Goal: Task Accomplishment & Management: Manage account settings

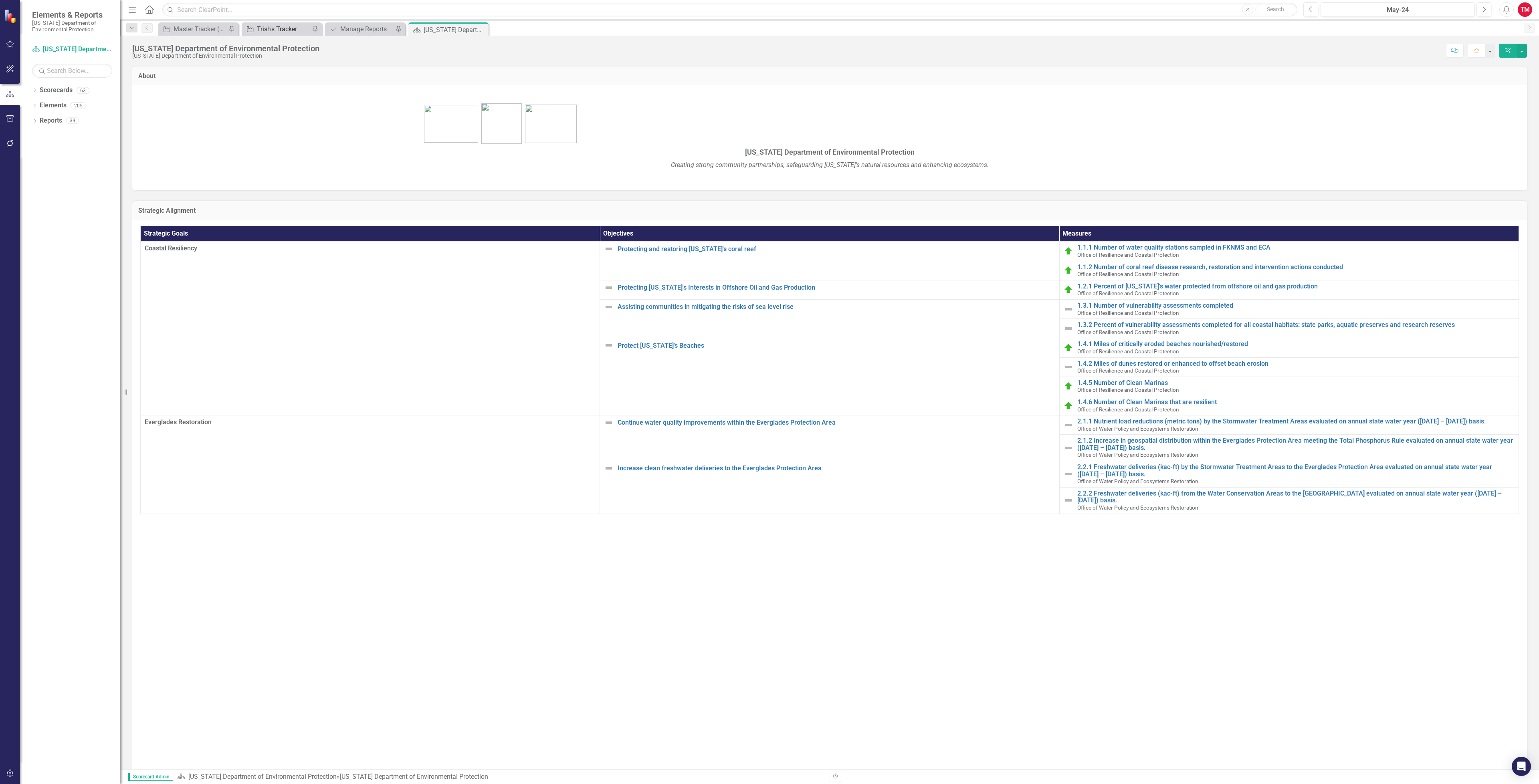
click at [287, 24] on div "Trish's Tracker" at bounding box center [283, 29] width 53 height 10
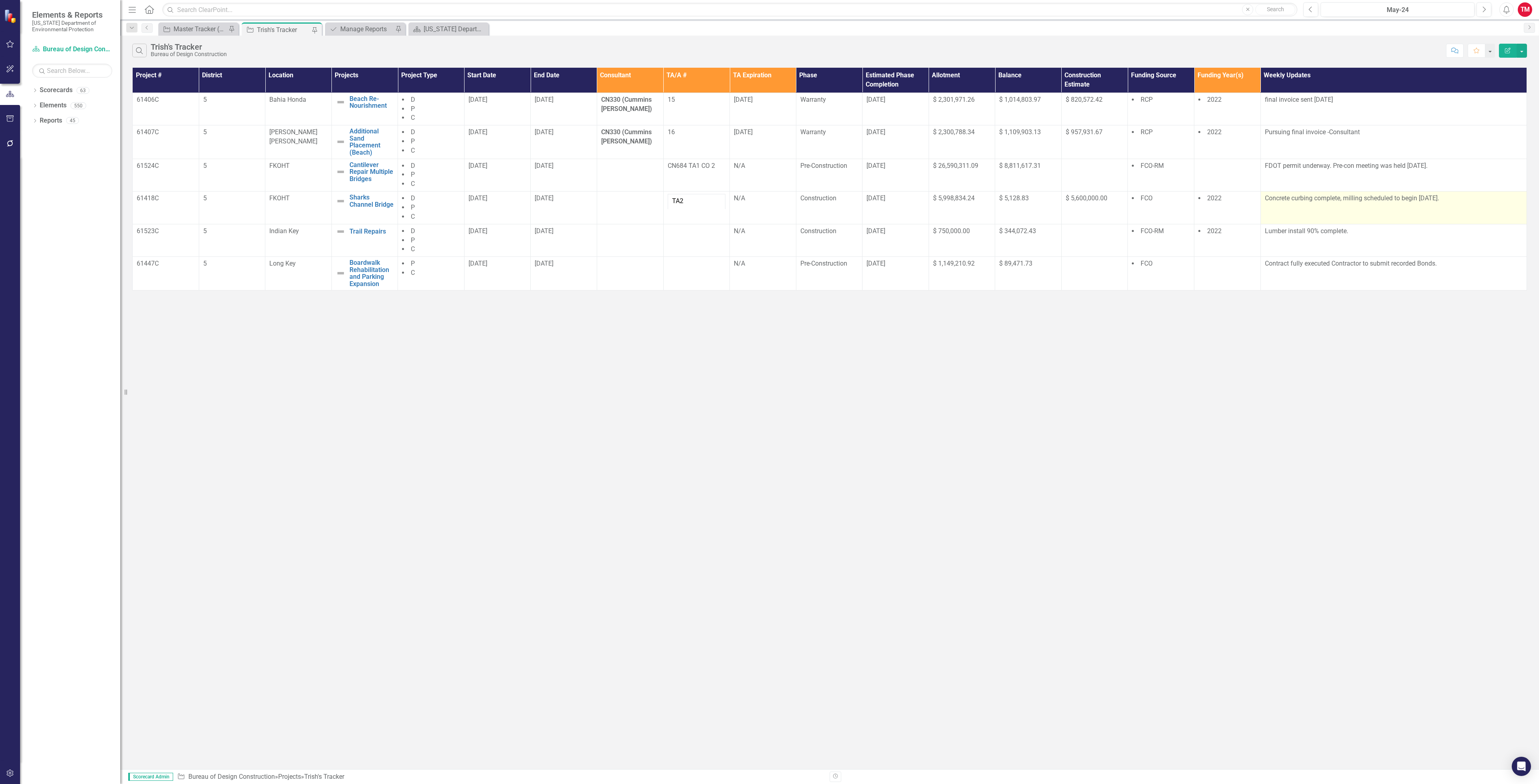
click at [1446, 199] on p "Concrete curbing complete, milling scheduled to begin [DATE]." at bounding box center [1393, 198] width 257 height 9
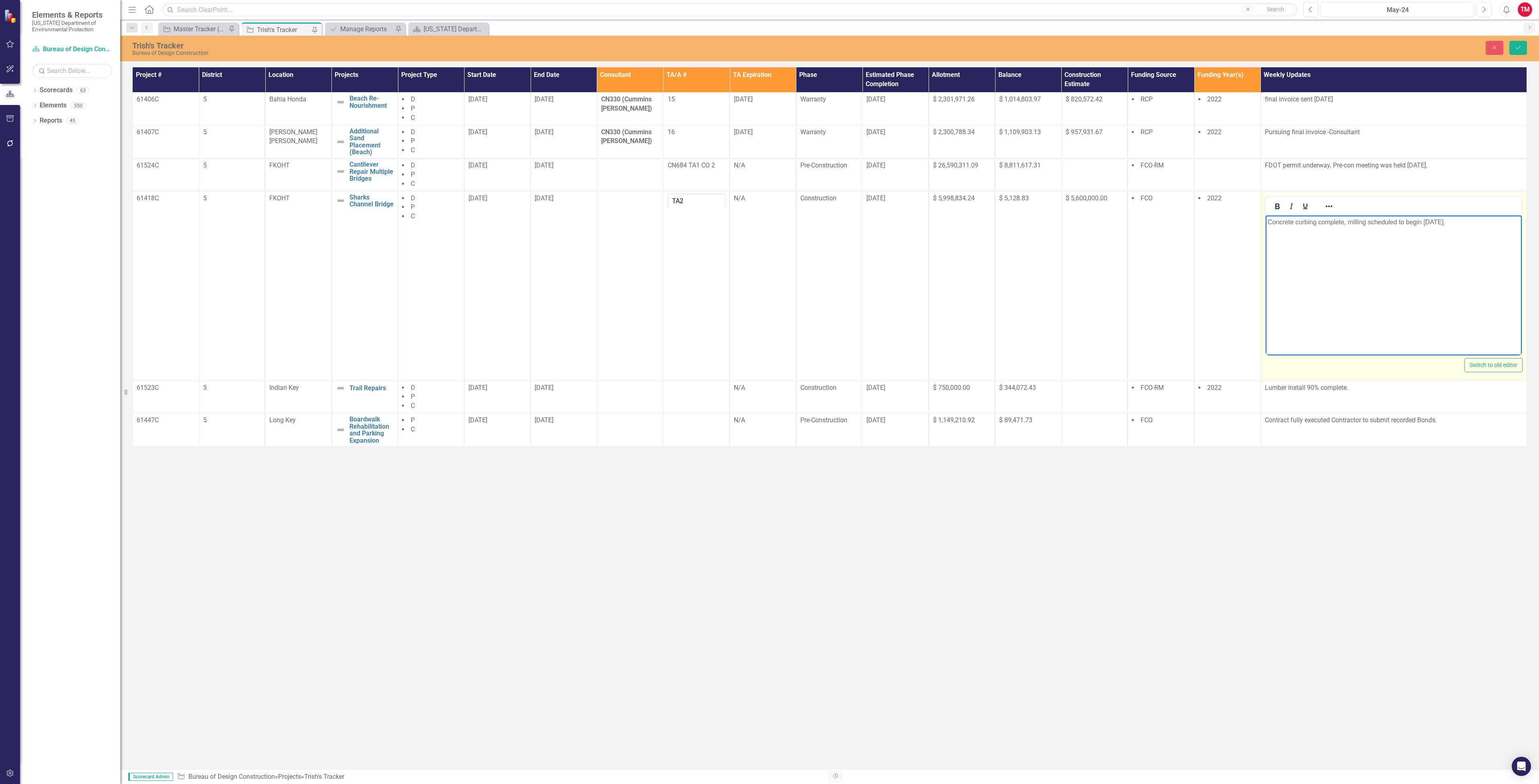
drag, startPoint x: 1449, startPoint y: 219, endPoint x: 1268, endPoint y: 219, distance: 181.0
click at [1268, 219] on p "Concrete curbing complete, milling scheduled to begin [DATE]." at bounding box center [1393, 222] width 252 height 10
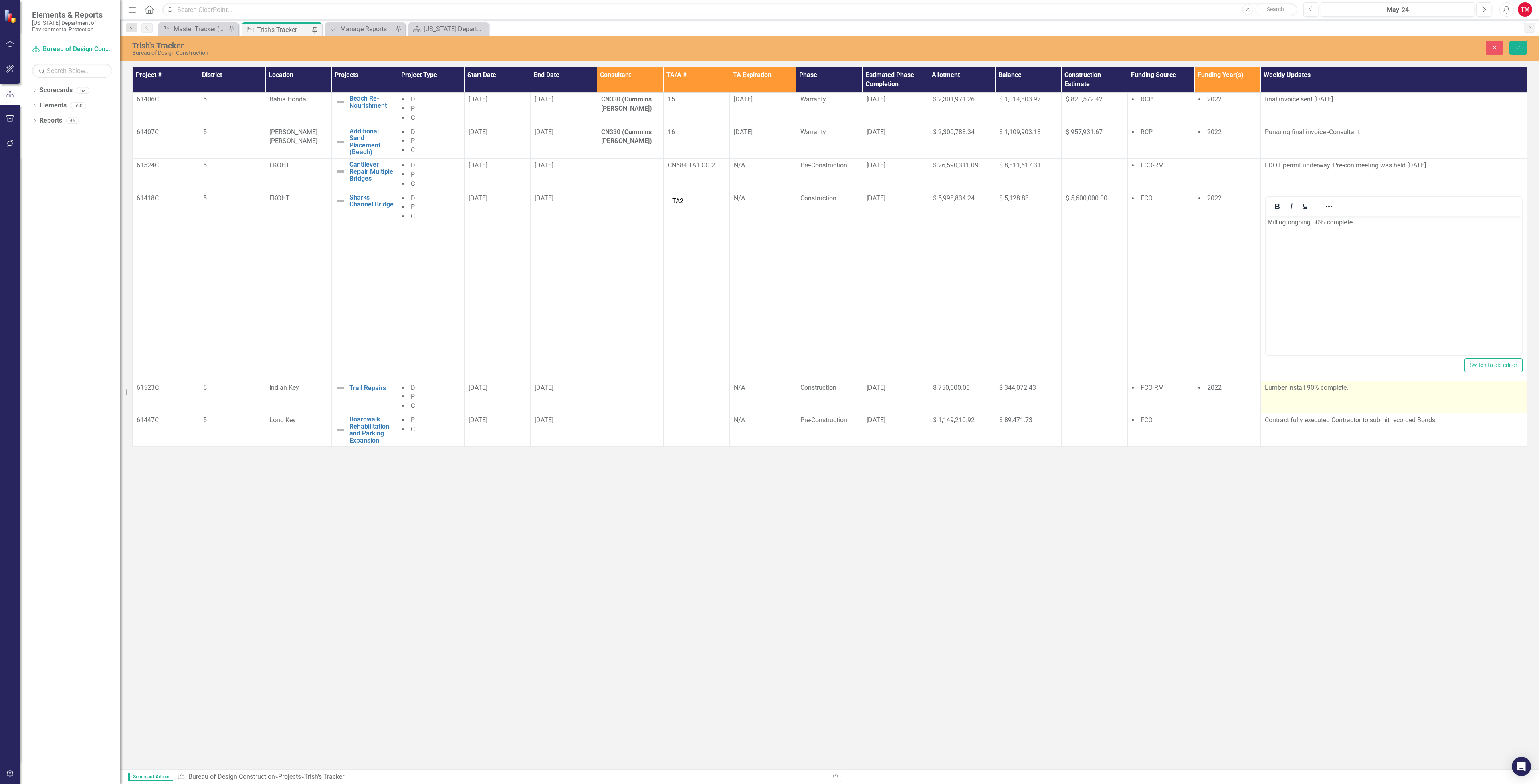
click at [1330, 393] on div "Lumber install 90% complete." at bounding box center [1393, 388] width 257 height 10
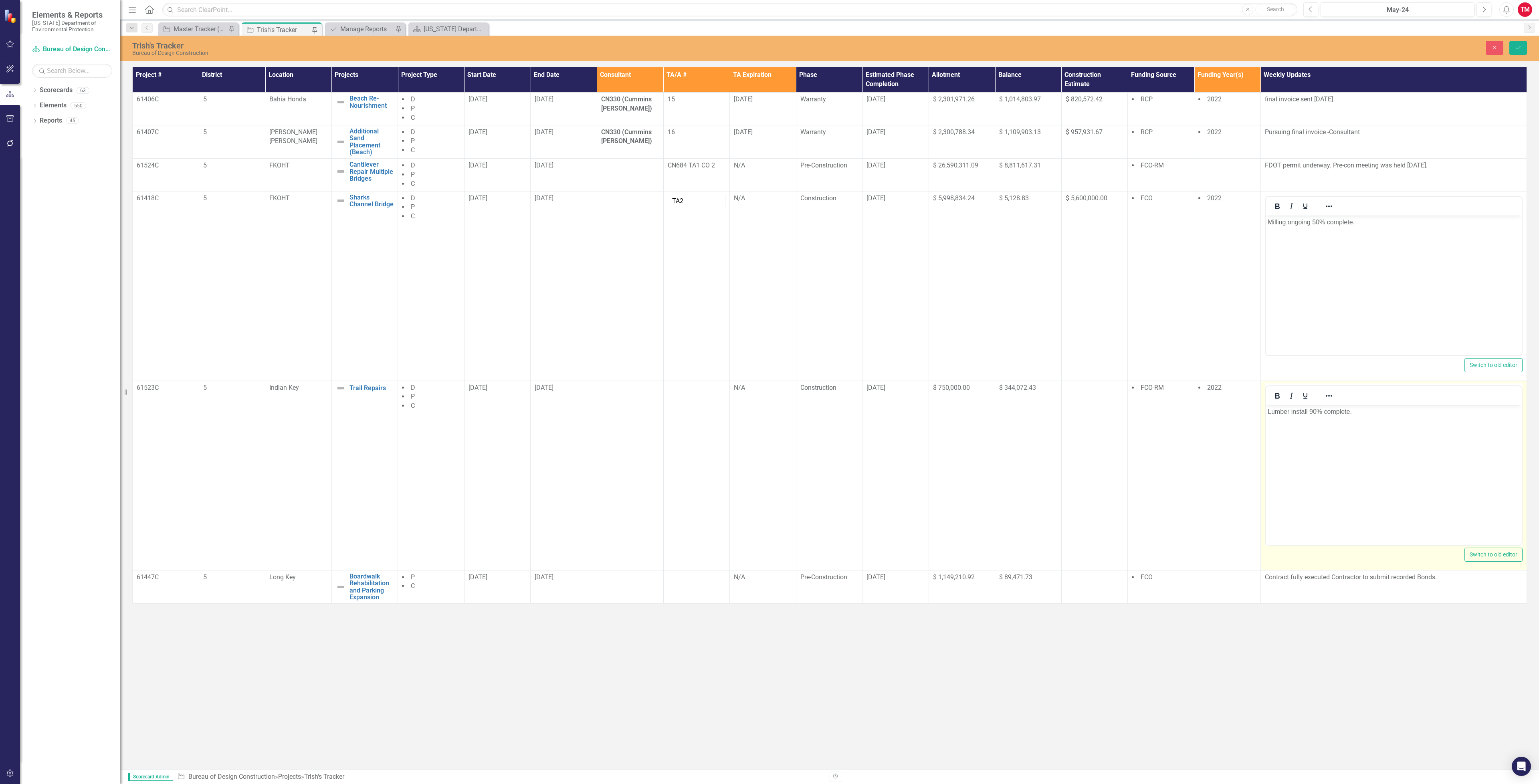
click at [1366, 422] on body "Lumber install 90% complete." at bounding box center [1393, 465] width 256 height 120
drag, startPoint x: 1353, startPoint y: 413, endPoint x: 1267, endPoint y: 414, distance: 86.0
click at [1267, 414] on body "Lumber install 90% complete." at bounding box center [1393, 465] width 256 height 120
click at [1509, 46] on button "Save" at bounding box center [1518, 47] width 18 height 14
